Goal: Transaction & Acquisition: Subscribe to service/newsletter

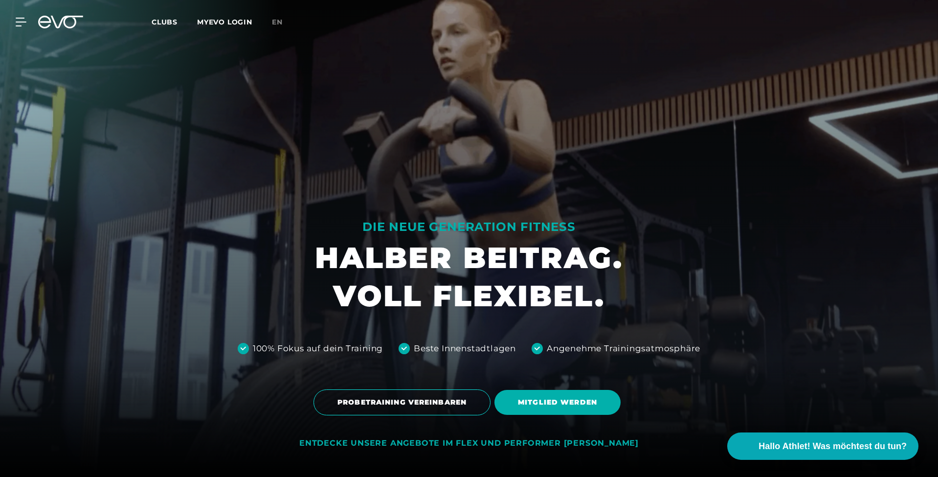
click at [59, 23] on icon at bounding box center [60, 22] width 45 height 13
click at [12, 24] on div at bounding box center [14, 22] width 29 height 9
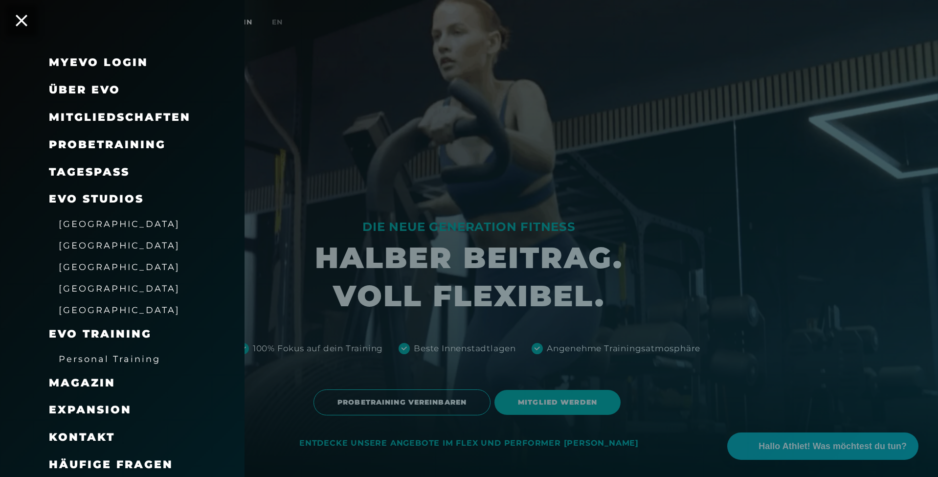
drag, startPoint x: 351, startPoint y: 143, endPoint x: 351, endPoint y: 160, distance: 17.1
click at [351, 143] on div at bounding box center [469, 238] width 938 height 477
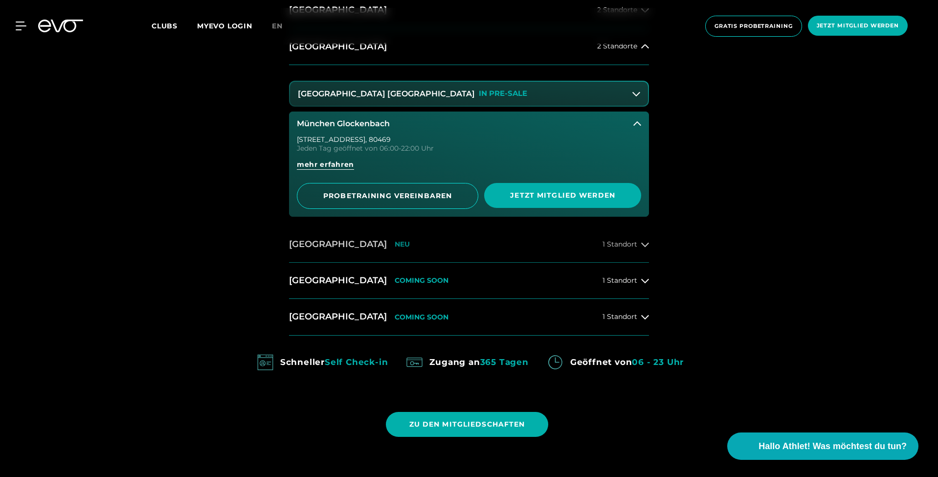
scroll to position [646, 0]
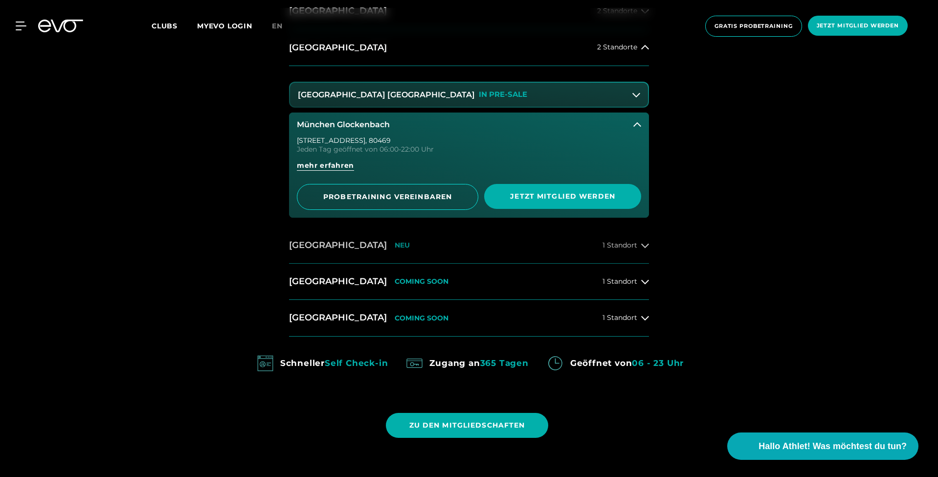
click at [346, 244] on div "Wiesbaden NEU" at bounding box center [349, 245] width 121 height 12
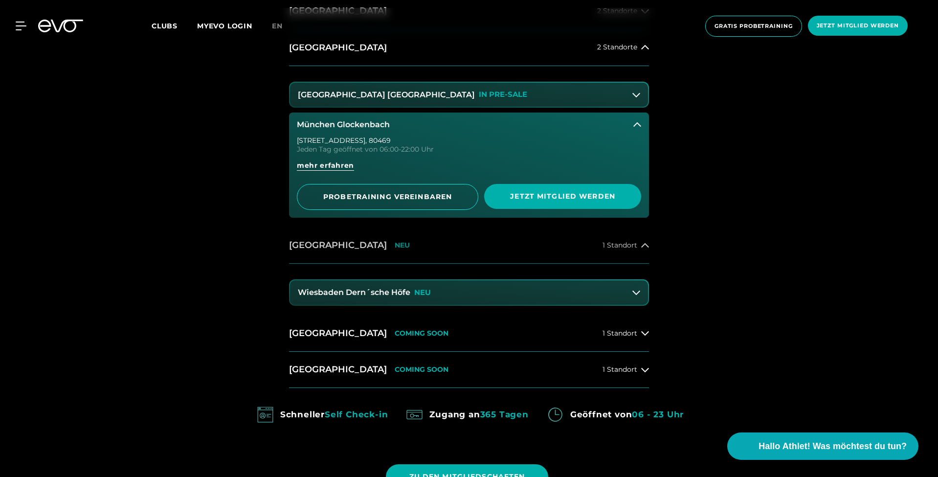
scroll to position [680, 0]
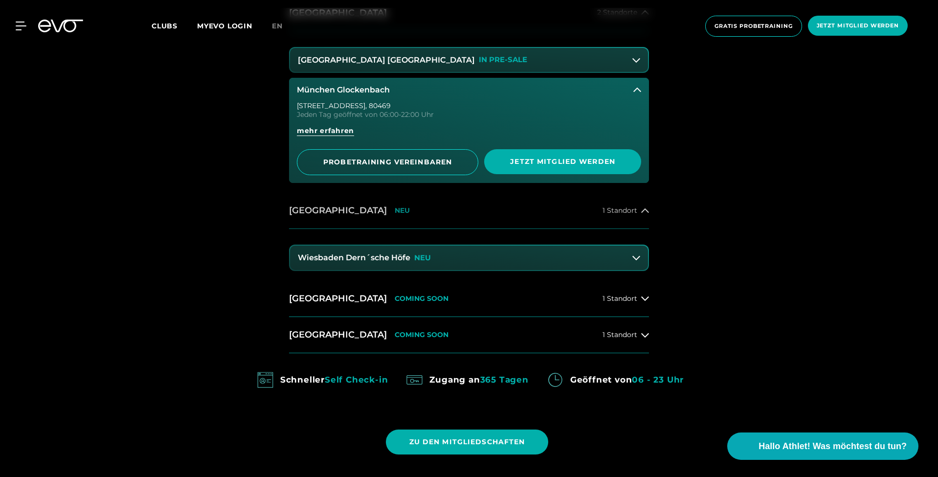
click at [387, 261] on button "Wiesbaden Dern´sche Höfe NEU" at bounding box center [469, 258] width 358 height 24
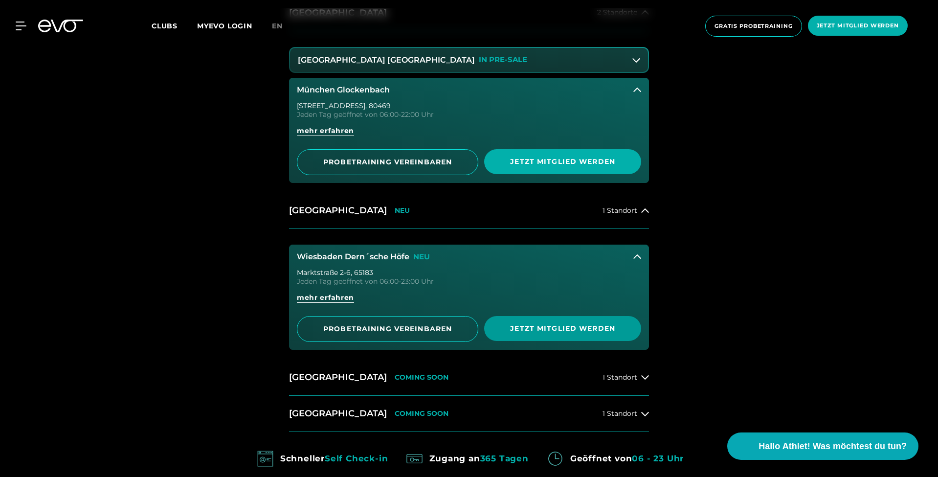
click at [560, 337] on span "Jetzt Mitglied werden" at bounding box center [562, 328] width 157 height 25
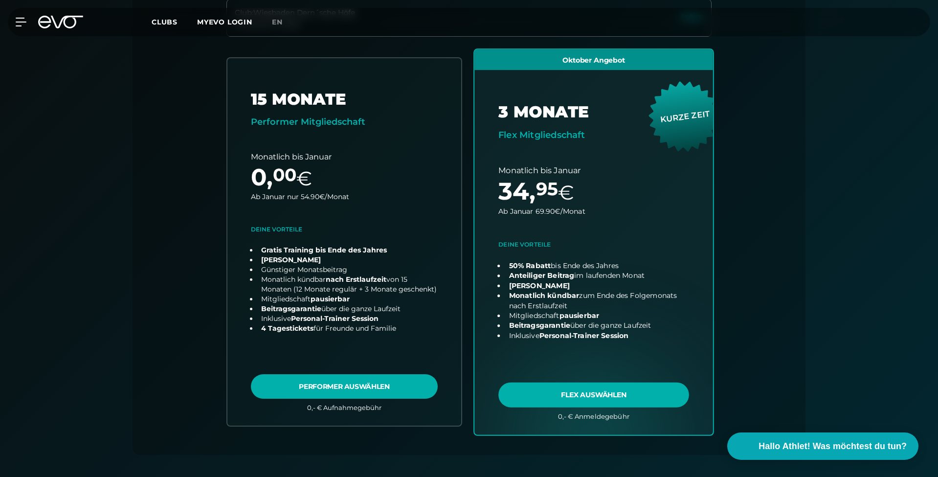
scroll to position [302, 0]
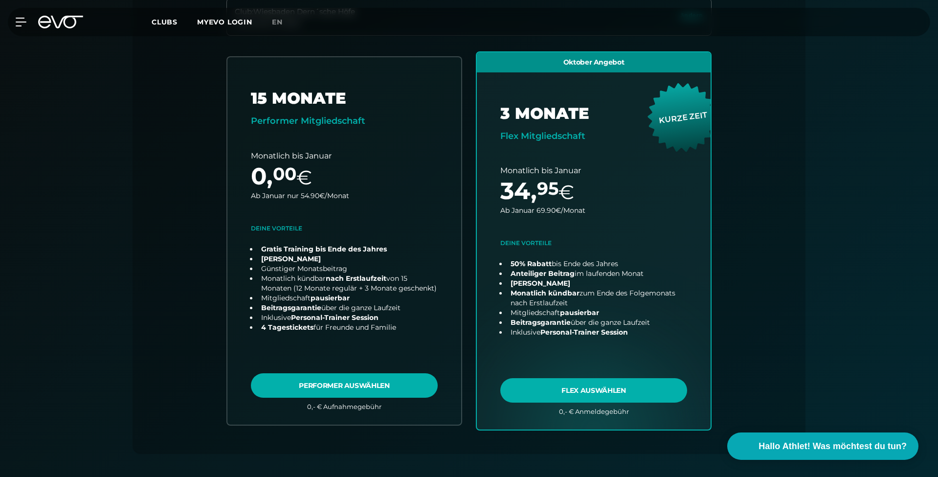
click at [166, 138] on div "Club : Wiesbaden Dern´sche [STREET_ADDRESS] 15 MONATE Performer Mitgliedschaft …" at bounding box center [469, 226] width 626 height 456
click at [76, 26] on icon at bounding box center [60, 22] width 45 height 13
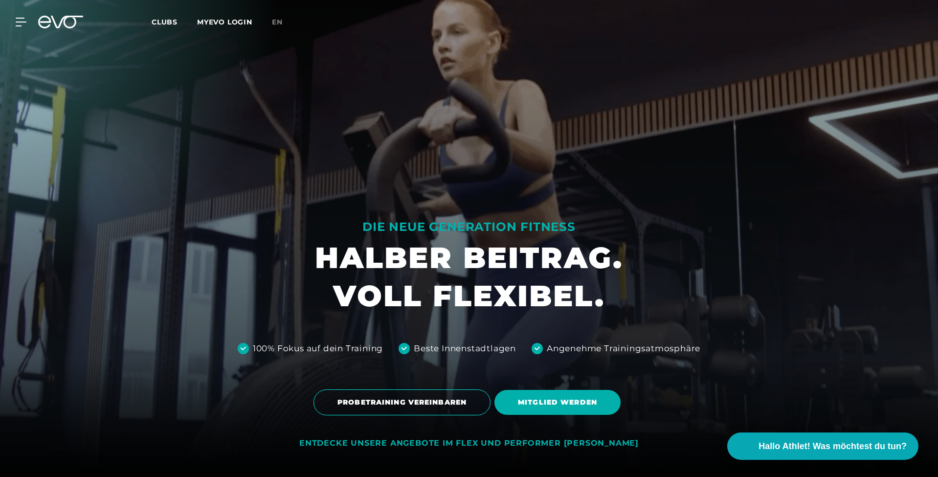
click at [53, 19] on icon at bounding box center [67, 22] width 32 height 13
click at [535, 410] on span "MITGLIED WERDEN" at bounding box center [557, 402] width 126 height 25
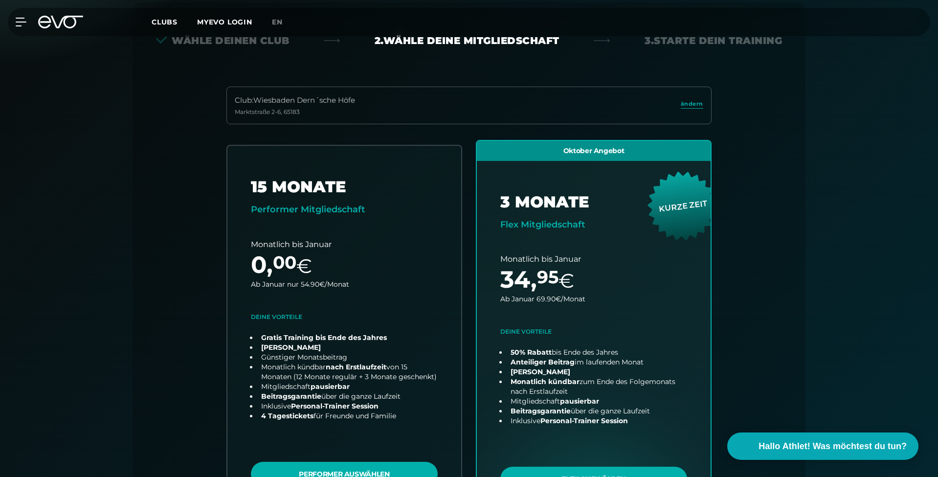
scroll to position [216, 0]
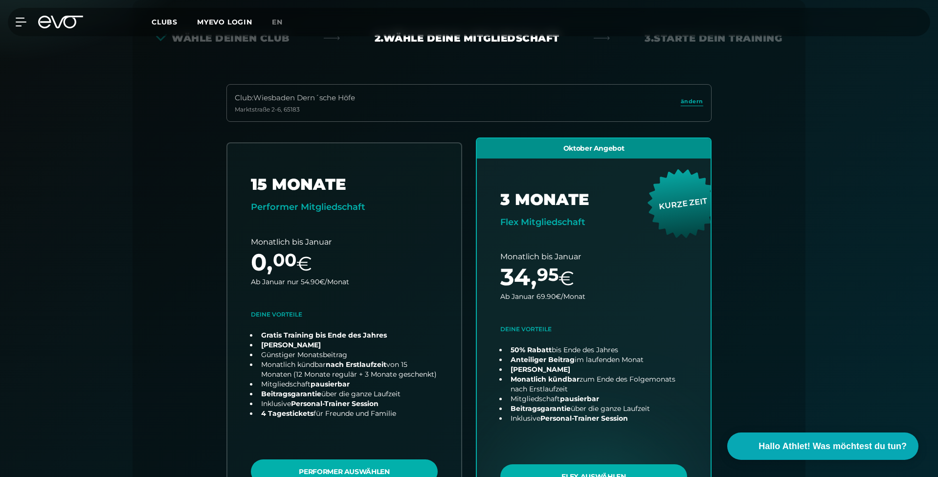
click at [54, 24] on icon at bounding box center [60, 22] width 45 height 13
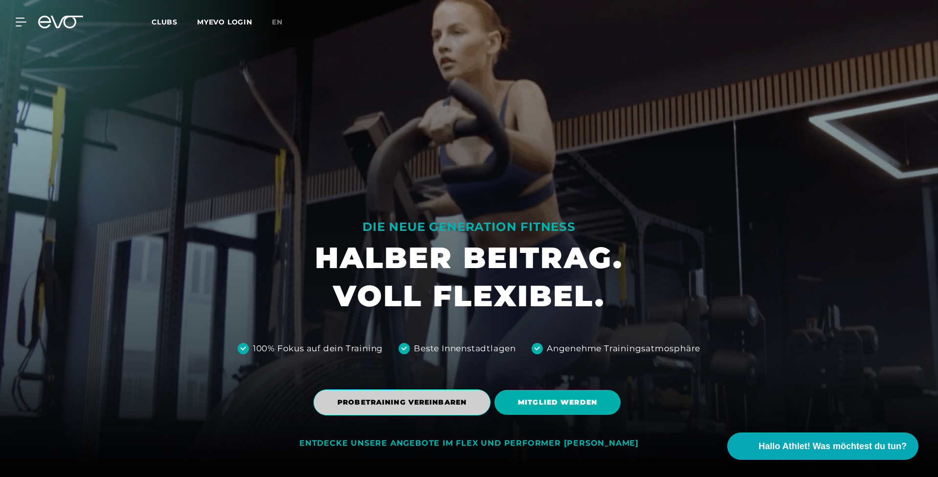
click at [425, 391] on span "PROBETRAINING VEREINBAREN" at bounding box center [401, 402] width 177 height 26
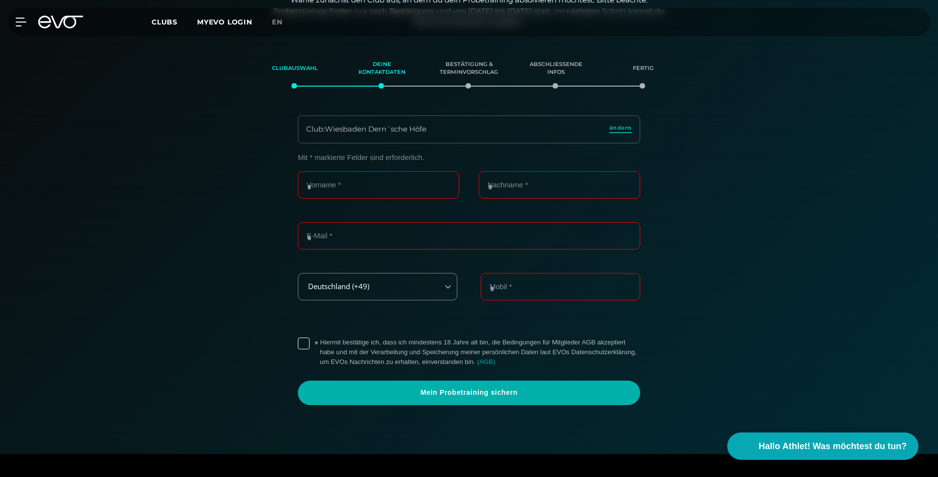
scroll to position [167, 0]
click at [621, 128] on span "ändern" at bounding box center [620, 127] width 22 height 8
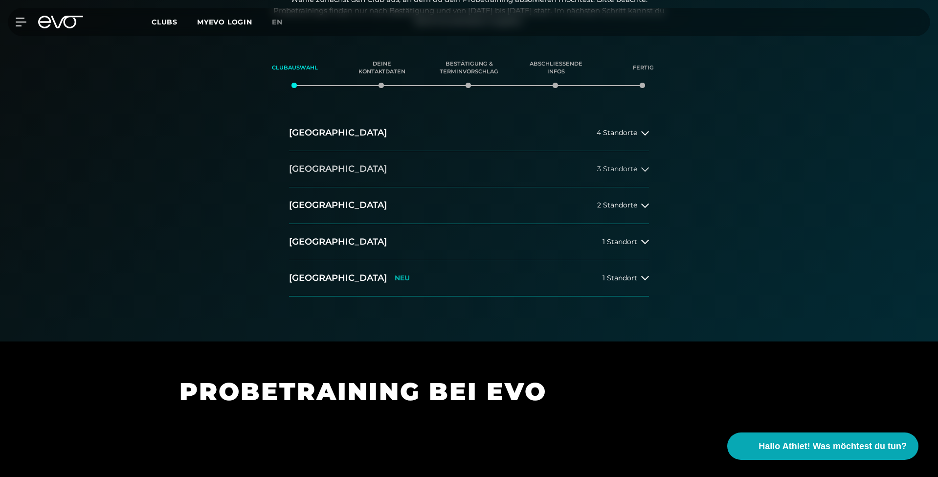
click at [444, 153] on button "[GEOGRAPHIC_DATA] 3 Standorte" at bounding box center [469, 169] width 360 height 36
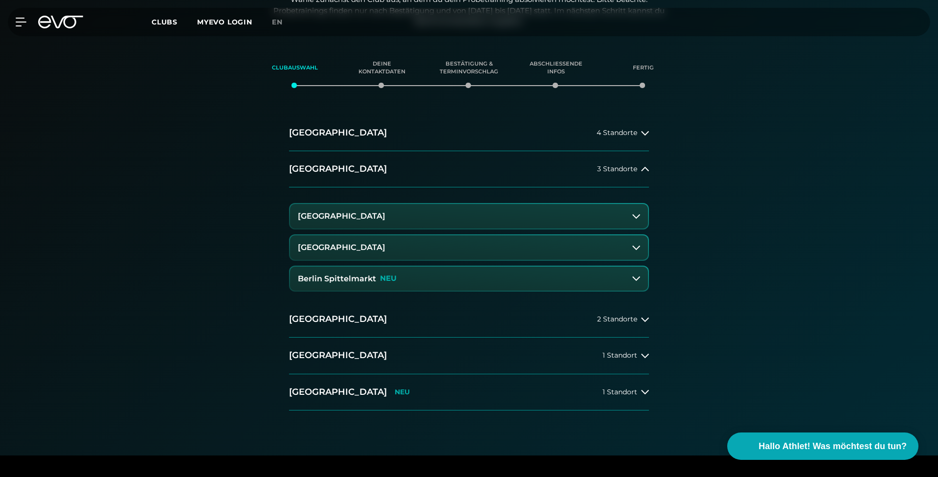
click at [432, 213] on button "[GEOGRAPHIC_DATA]" at bounding box center [469, 216] width 358 height 24
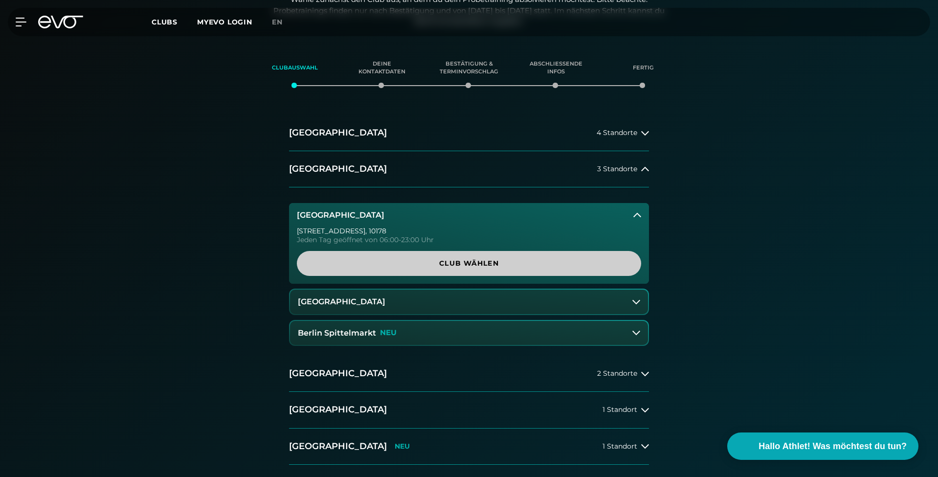
click at [486, 258] on span "Club wählen" at bounding box center [468, 263] width 297 height 10
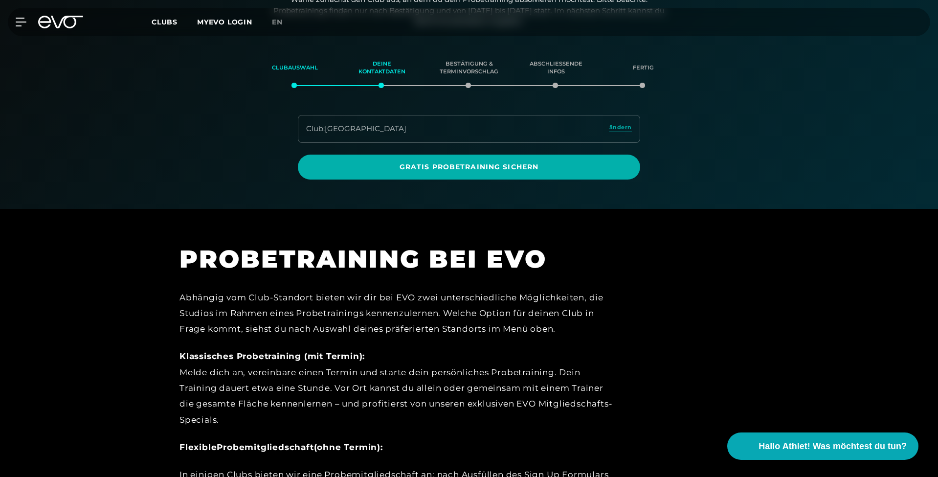
click at [485, 178] on div at bounding box center [469, 21] width 938 height 376
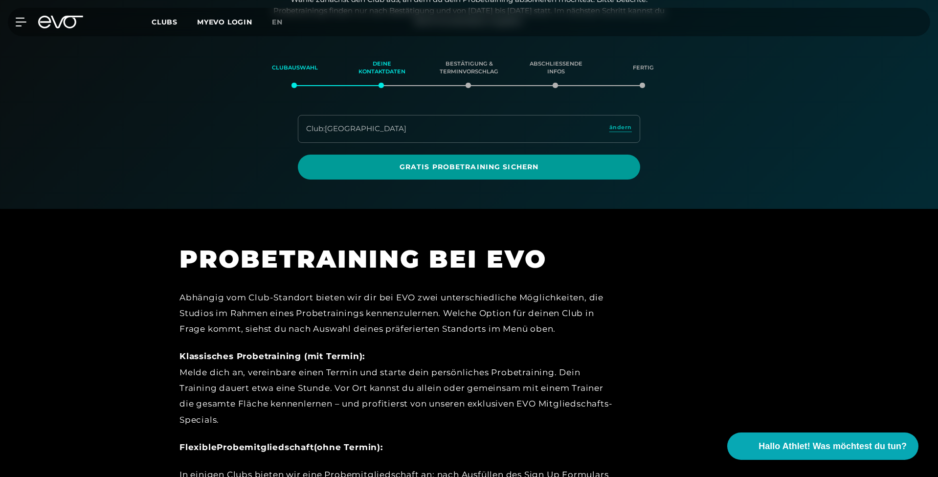
click at [485, 172] on span "Gratis Probetraining sichern" at bounding box center [469, 167] width 342 height 25
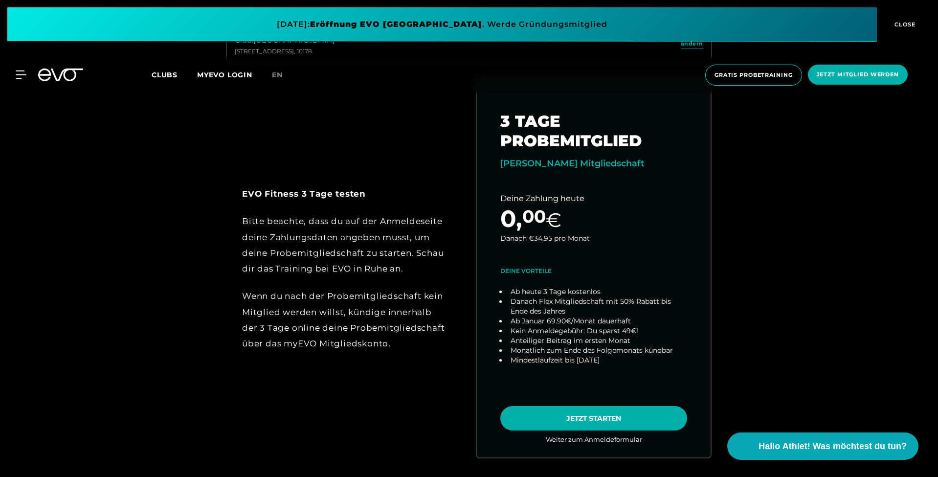
scroll to position [494, 0]
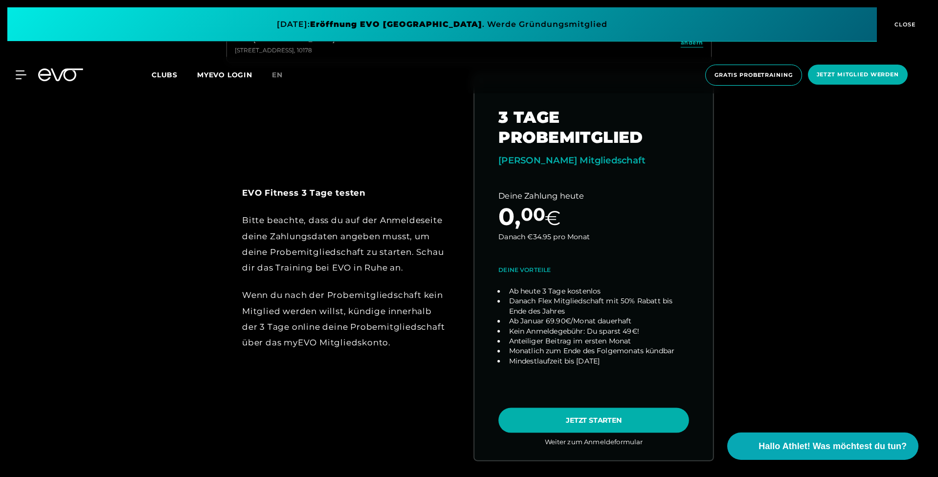
click at [604, 423] on link "choose plan" at bounding box center [593, 267] width 239 height 384
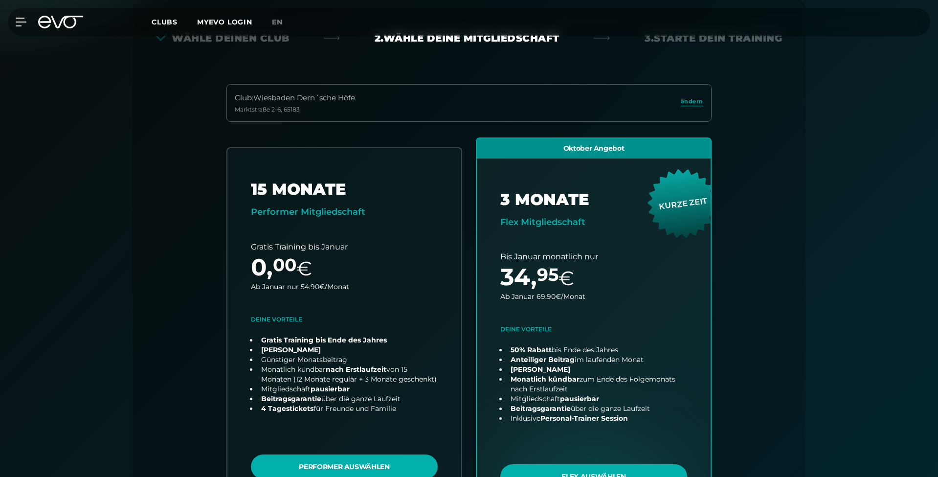
click at [261, 96] on div "Club : Wiesbaden Dern´sche Höfe" at bounding box center [295, 97] width 120 height 11
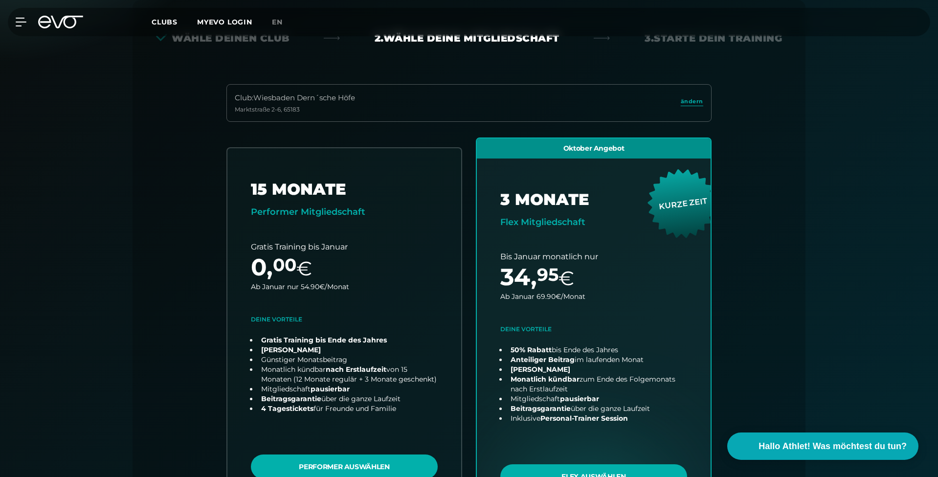
click at [686, 105] on span "ändern" at bounding box center [692, 101] width 22 height 8
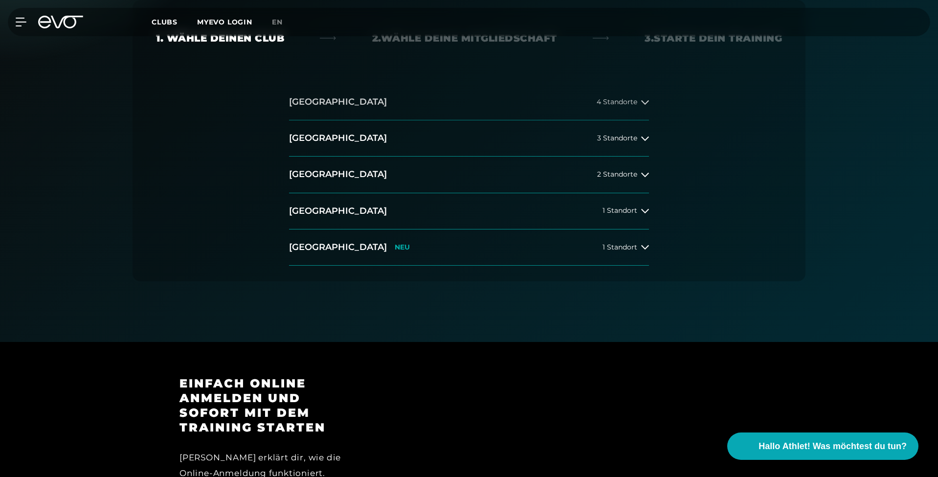
click at [400, 110] on button "Hamburg 4 Standorte" at bounding box center [469, 102] width 360 height 36
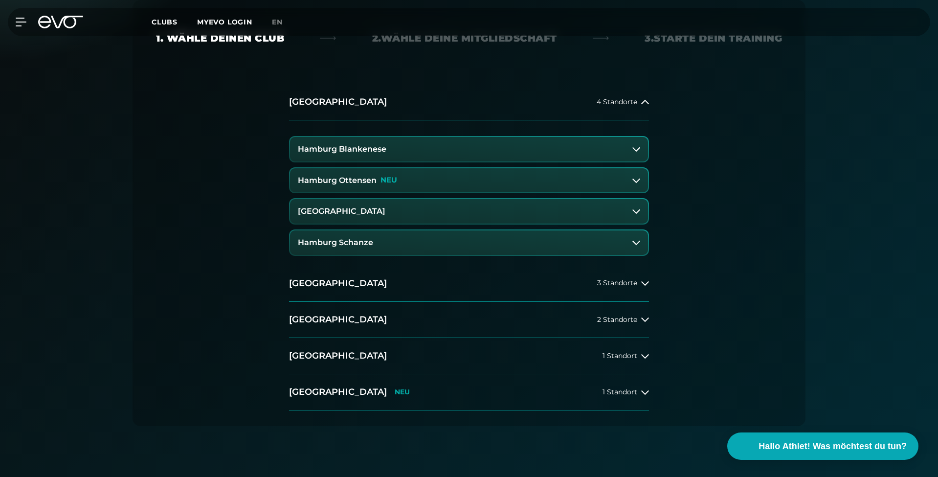
click at [406, 178] on button "Hamburg Ottensen NEU" at bounding box center [469, 180] width 358 height 24
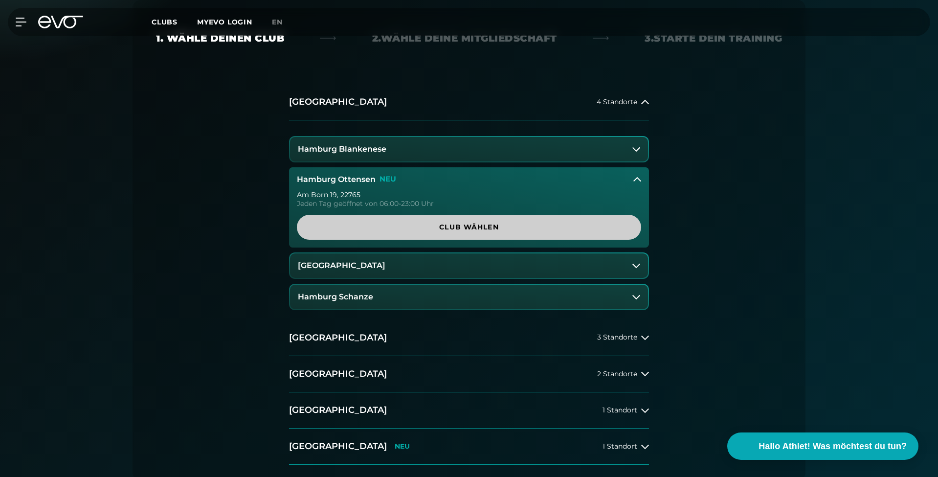
click at [508, 223] on span "Club wählen" at bounding box center [468, 227] width 297 height 10
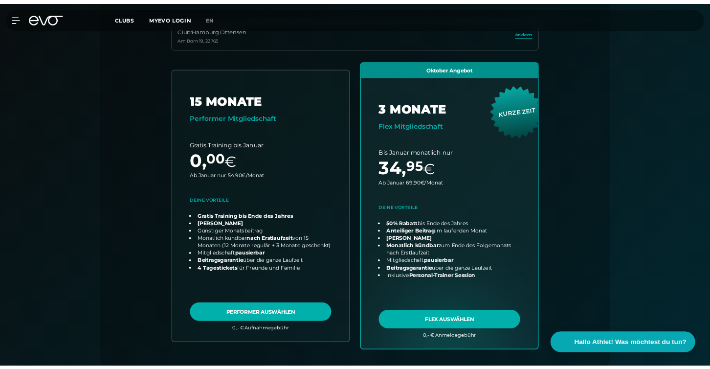
scroll to position [276, 0]
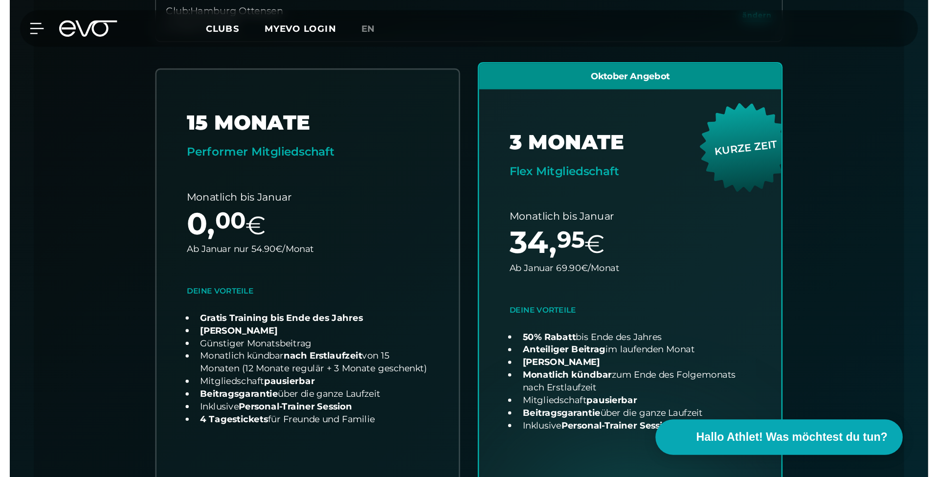
scroll to position [305, 0]
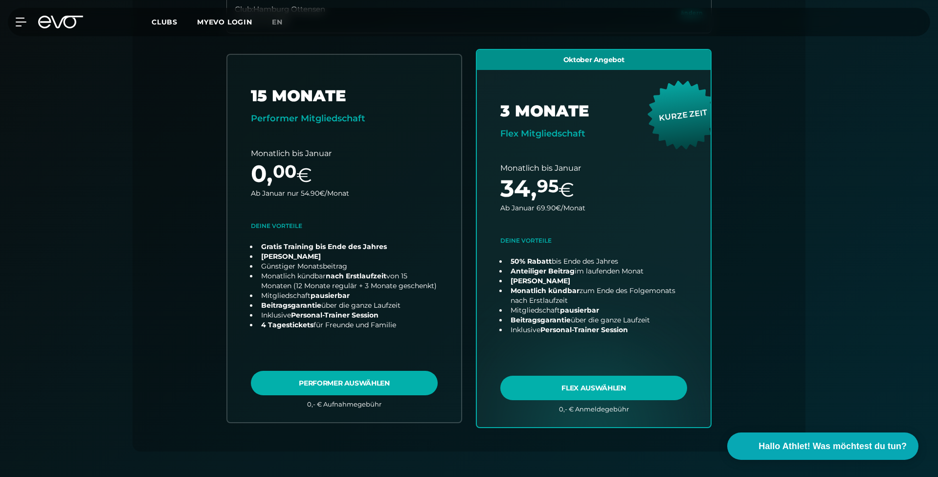
click at [710, 123] on div "Papierlos anmelden und sofort trainieren Zugangscode direkt per Email/sms erhal…" at bounding box center [469, 245] width 938 height 815
